Goal: Task Accomplishment & Management: Complete application form

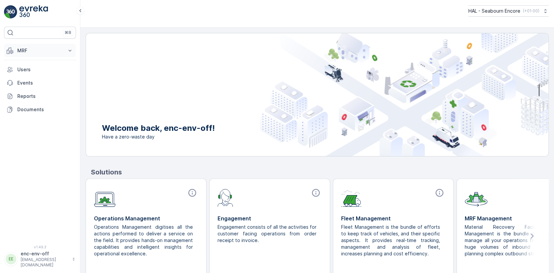
click at [26, 51] on p "MRF" at bounding box center [39, 50] width 45 height 7
click at [25, 71] on p "Offloads" at bounding box center [27, 71] width 20 height 7
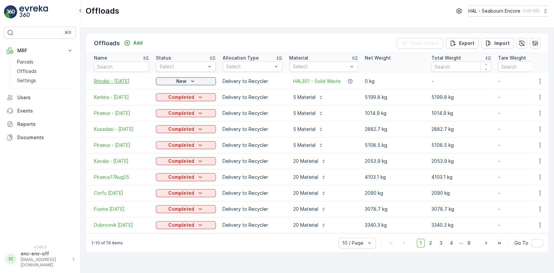
click at [120, 81] on span "Brindisi - [DATE]" at bounding box center [121, 81] width 55 height 7
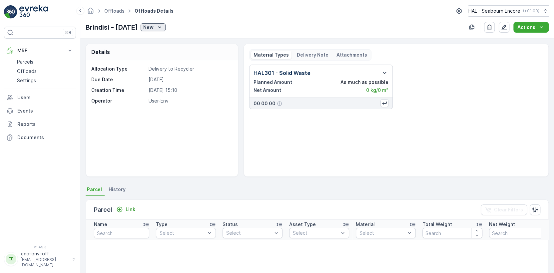
click at [154, 26] on p "New" at bounding box center [148, 27] width 10 height 7
click at [163, 48] on span "Completed" at bounding box center [166, 46] width 25 height 7
click at [24, 70] on p "Offloads" at bounding box center [27, 71] width 20 height 7
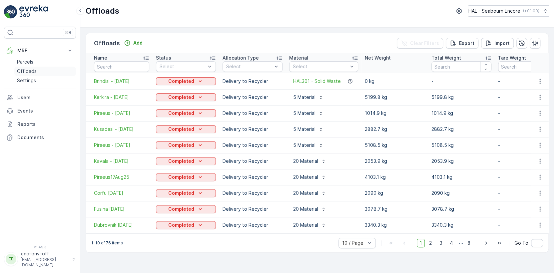
click at [28, 71] on p "Offloads" at bounding box center [27, 71] width 20 height 7
click at [115, 82] on span "Brindisi - [DATE]" at bounding box center [121, 81] width 55 height 7
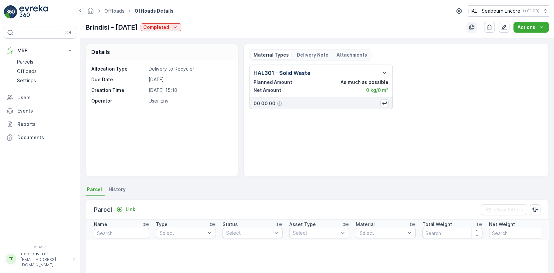
click at [472, 27] on icon "button" at bounding box center [471, 27] width 7 height 7
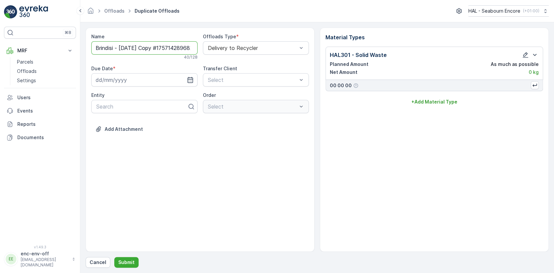
click at [114, 47] on input "Brindisi - [DATE] Copy #1757142896821" at bounding box center [144, 47] width 106 height 13
click at [128, 48] on input "[GEOGRAPHIC_DATA] - [DATE] Copy #1757142896821" at bounding box center [144, 47] width 106 height 13
click at [149, 48] on input "[GEOGRAPHIC_DATA] - [DATE] Copy #1757142896821" at bounding box center [144, 47] width 106 height 13
type input "[GEOGRAPHIC_DATA] - [DATE]"
click at [191, 79] on icon "button" at bounding box center [190, 81] width 7 height 7
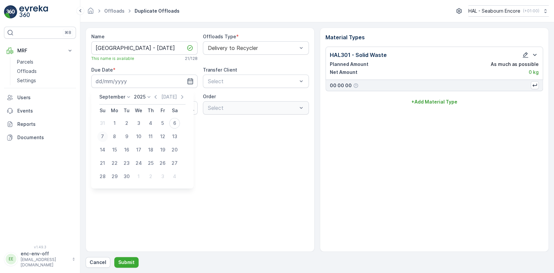
click at [102, 136] on div "7" at bounding box center [102, 136] width 11 height 11
type input "[DATE]"
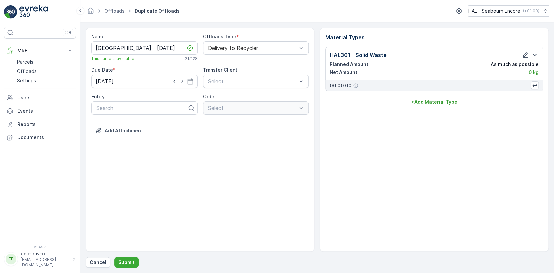
click at [211, 157] on div "Name [GEOGRAPHIC_DATA] - [DATE] This name is available 21 / 128 Offloads Type *…" at bounding box center [200, 140] width 229 height 224
click at [121, 263] on p "Submit" at bounding box center [126, 262] width 16 height 7
